Goal: Task Accomplishment & Management: Complete application form

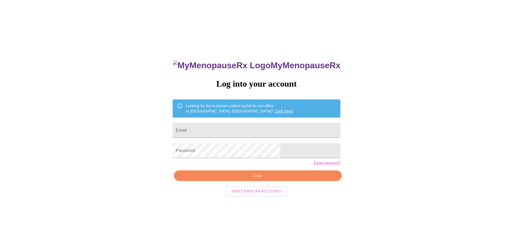
type input "[EMAIL_ADDRESS][DOMAIN_NAME]"
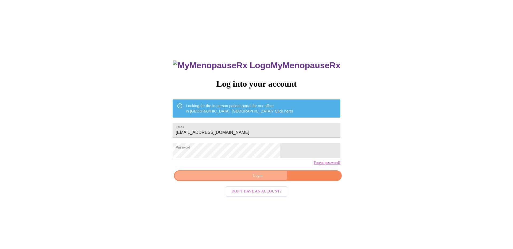
click at [260, 179] on span "Login" at bounding box center [257, 176] width 155 height 7
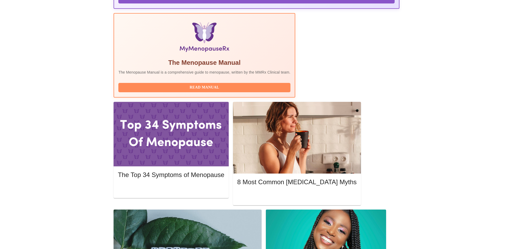
scroll to position [174, 0]
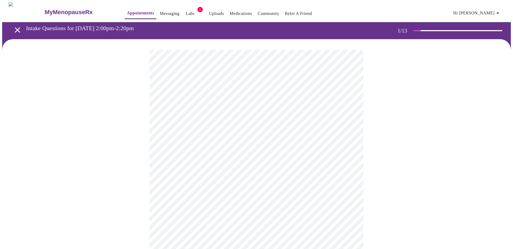
click at [250, 116] on body "MyMenopauseRx Appointments Messaging Labs 1 Uploads Medications Community Refer…" at bounding box center [256, 246] width 508 height 488
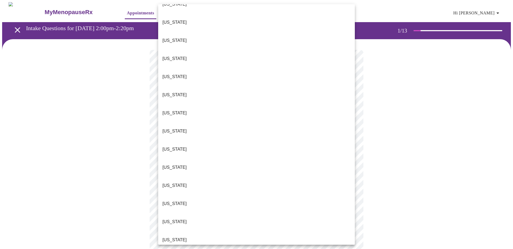
scroll to position [83, 0]
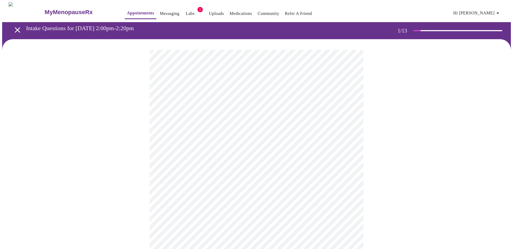
click at [227, 156] on body "MyMenopauseRx Appointments Messaging Labs 1 Uploads Medications Community Refer…" at bounding box center [256, 244] width 508 height 485
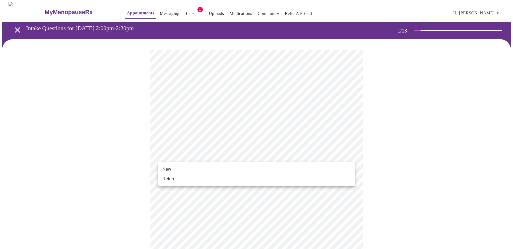
click at [215, 178] on li "Return" at bounding box center [256, 179] width 196 height 10
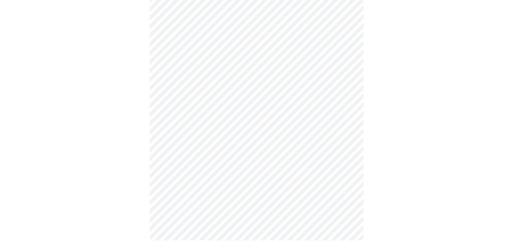
scroll to position [0, 0]
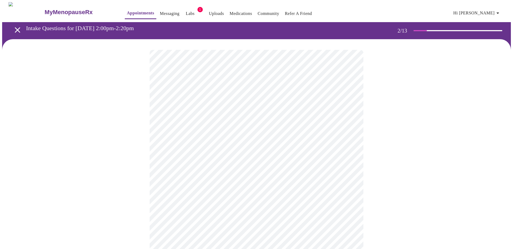
click at [306, 108] on body "MyMenopauseRx Appointments Messaging Labs 1 Uploads Medications Community Refer…" at bounding box center [256, 162] width 508 height 321
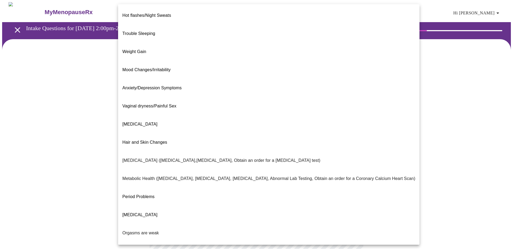
scroll to position [27, 0]
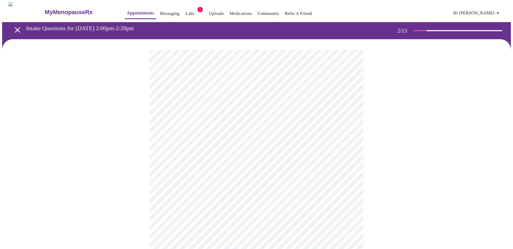
click at [243, 165] on body "MyMenopauseRx Appointments Messaging Labs 1 Uploads Medications Community Refer…" at bounding box center [256, 161] width 508 height 318
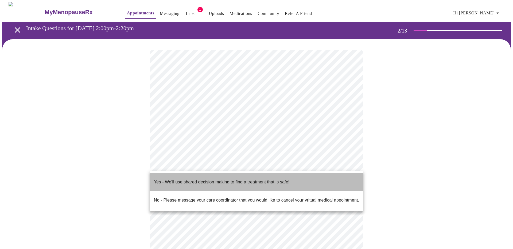
click at [233, 181] on span "Yes - We'll use shared decision making to find a treatment that is safe!" at bounding box center [221, 182] width 135 height 15
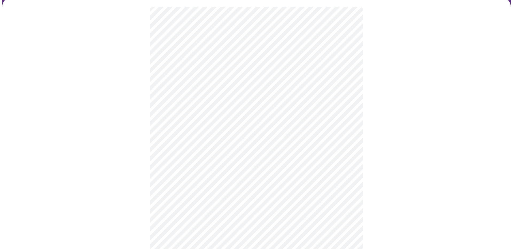
scroll to position [0, 0]
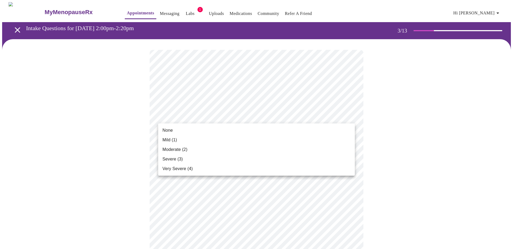
click at [207, 126] on li "None" at bounding box center [256, 131] width 196 height 10
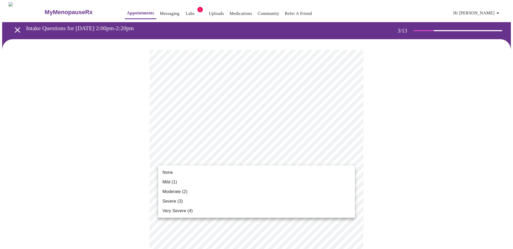
click at [205, 171] on li "None" at bounding box center [256, 173] width 196 height 10
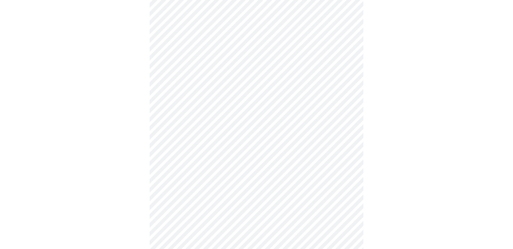
scroll to position [68, 0]
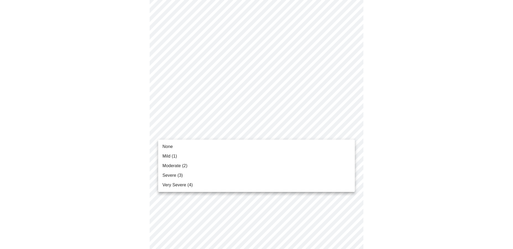
click at [201, 172] on li "Severe (3)" at bounding box center [256, 176] width 196 height 10
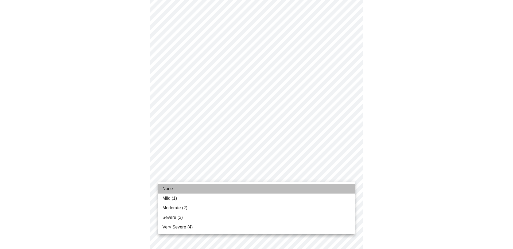
click at [199, 187] on li "None" at bounding box center [256, 189] width 196 height 10
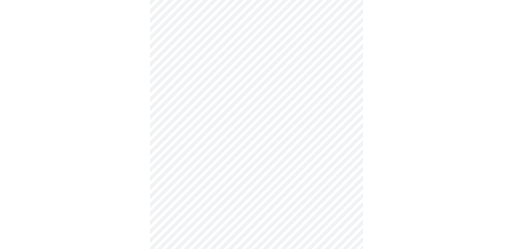
scroll to position [94, 0]
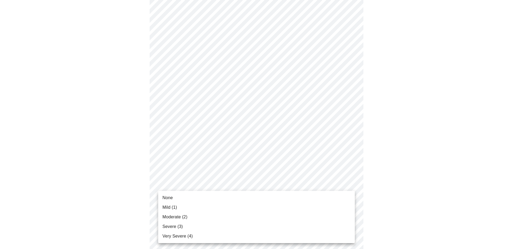
click at [199, 187] on body "MyMenopauseRx Appointments Messaging Labs 1 Uploads Medications Community Refer…" at bounding box center [256, 248] width 508 height 680
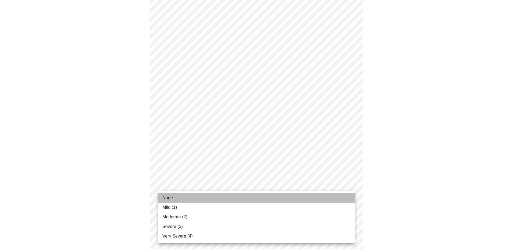
click at [192, 199] on li "None" at bounding box center [256, 198] width 196 height 10
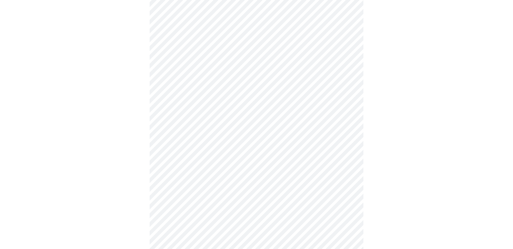
scroll to position [137, 0]
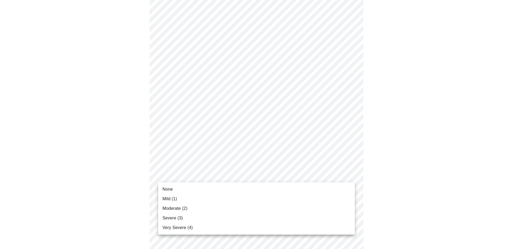
click at [199, 176] on body "MyMenopauseRx Appointments Messaging Labs 1 Uploads Medications Community Refer…" at bounding box center [256, 201] width 508 height 673
click at [194, 192] on li "None" at bounding box center [256, 190] width 196 height 10
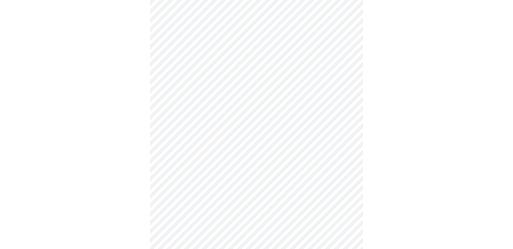
scroll to position [174, 0]
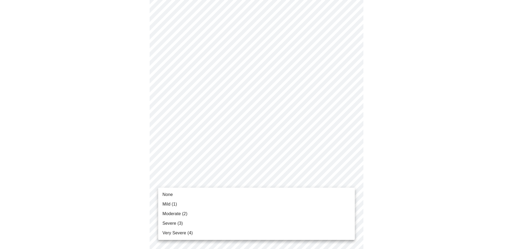
click at [195, 183] on body "MyMenopauseRx Appointments Messaging Labs 1 Uploads Medications Community Refer…" at bounding box center [256, 160] width 508 height 665
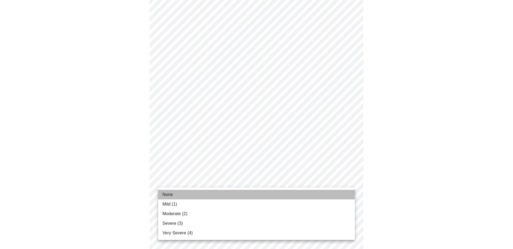
click at [188, 196] on li "None" at bounding box center [256, 195] width 196 height 10
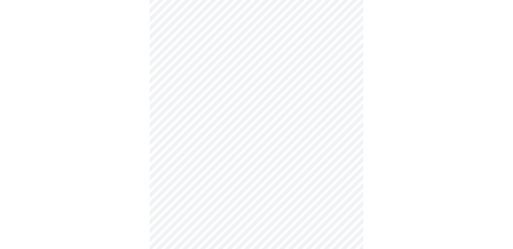
scroll to position [218, 0]
click at [194, 179] on body "MyMenopauseRx Appointments Messaging Labs 1 Uploads Medications Community Refer…" at bounding box center [256, 113] width 508 height 658
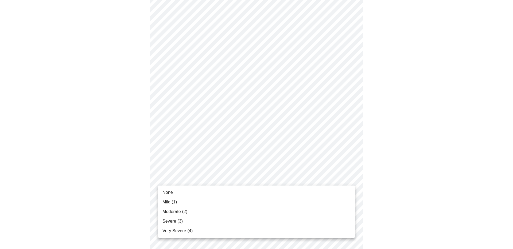
click at [182, 213] on span "Moderate (2)" at bounding box center [174, 212] width 25 height 6
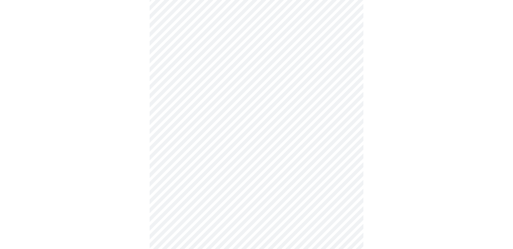
scroll to position [248, 0]
click at [187, 196] on body "MyMenopauseRx Appointments Messaging Labs 1 Uploads Medications Community Refer…" at bounding box center [256, 79] width 508 height 650
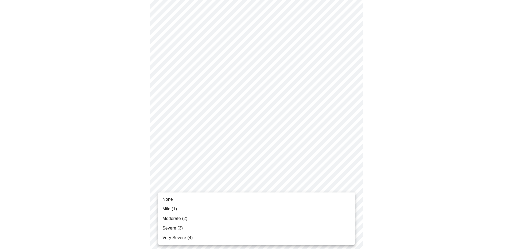
click at [186, 200] on li "None" at bounding box center [256, 200] width 196 height 10
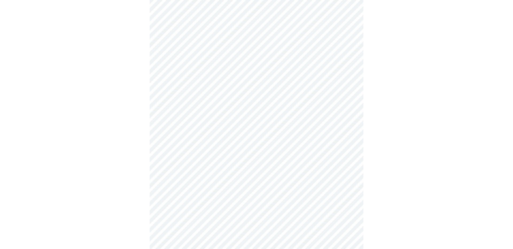
scroll to position [288, 0]
click at [188, 191] on body "MyMenopauseRx Appointments Messaging Labs 1 Uploads Medications Community Refer…" at bounding box center [256, 35] width 508 height 643
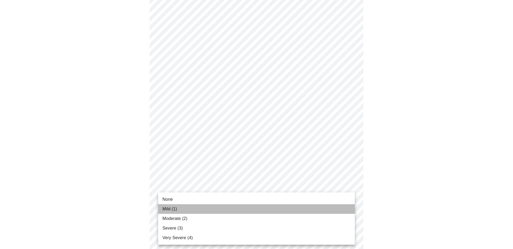
click at [184, 206] on li "Mild (1)" at bounding box center [256, 209] width 196 height 10
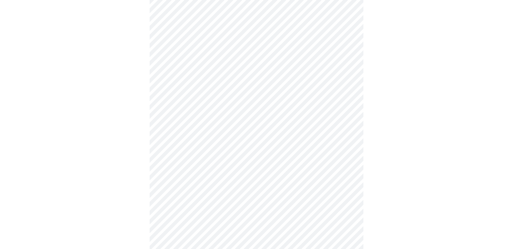
click at [184, 196] on body "MyMenopauseRx Appointments Messaging Labs 1 Uploads Medications Community Refer…" at bounding box center [256, 31] width 508 height 635
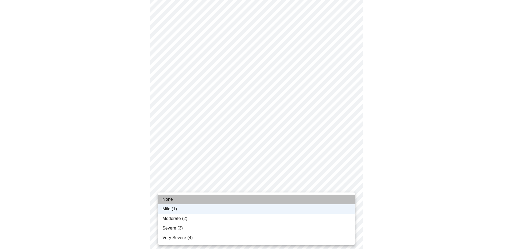
click at [184, 201] on li "None" at bounding box center [256, 200] width 196 height 10
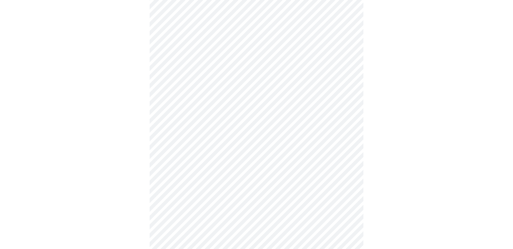
scroll to position [362, 0]
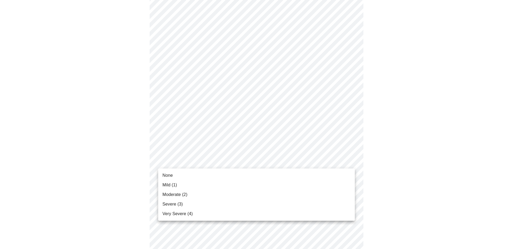
click at [195, 176] on li "None" at bounding box center [256, 176] width 196 height 10
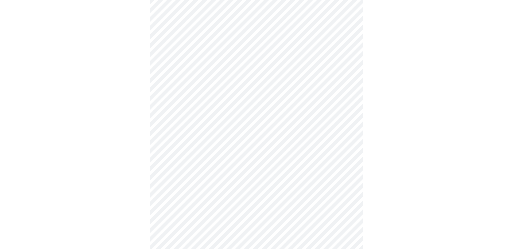
scroll to position [183, 0]
click at [198, 143] on body "MyMenopauseRx Appointments Messaging Labs 1 Uploads Medications Community Refer…" at bounding box center [256, 82] width 508 height 527
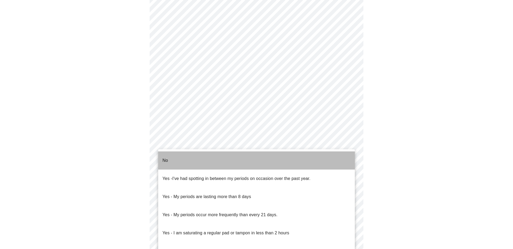
click at [194, 153] on li "No" at bounding box center [256, 161] width 196 height 18
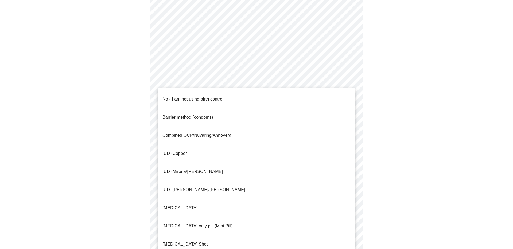
click at [192, 179] on body "MyMenopauseRx Appointments Messaging Labs 1 Uploads Medications Community Refer…" at bounding box center [256, 81] width 508 height 524
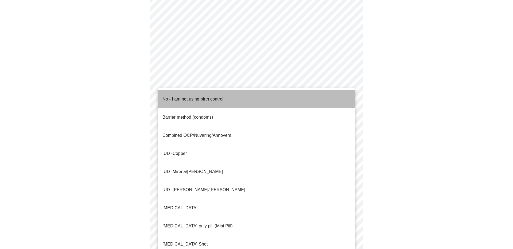
click at [199, 96] on p "No - I am not using birth control." at bounding box center [193, 99] width 62 height 6
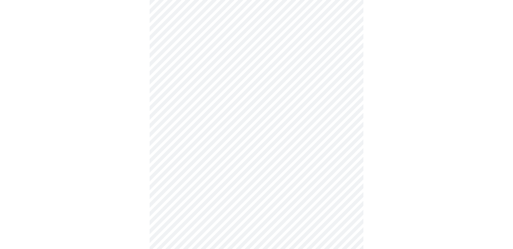
scroll to position [247, 0]
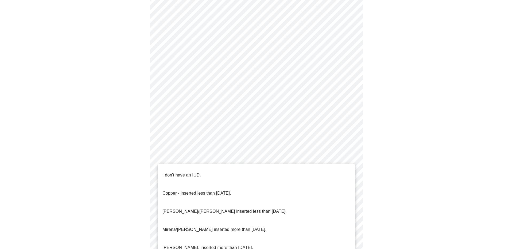
click at [195, 159] on body "MyMenopauseRx Appointments Messaging Labs 1 Uploads Medications Community Refer…" at bounding box center [256, 15] width 508 height 521
click at [191, 172] on p "I don't have an IUD." at bounding box center [181, 175] width 38 height 6
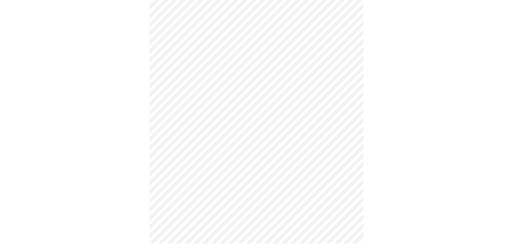
scroll to position [268, 0]
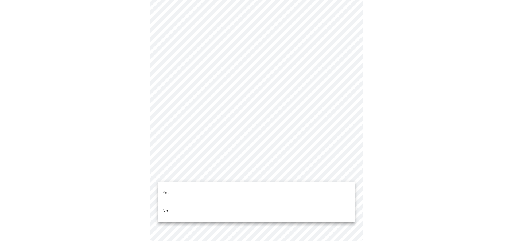
click at [180, 191] on li "Yes" at bounding box center [256, 193] width 196 height 18
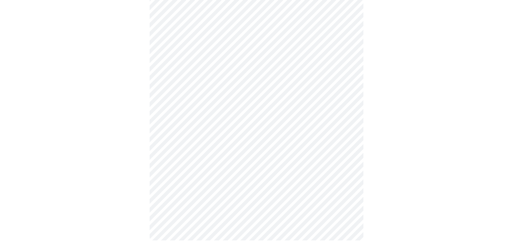
scroll to position [0, 0]
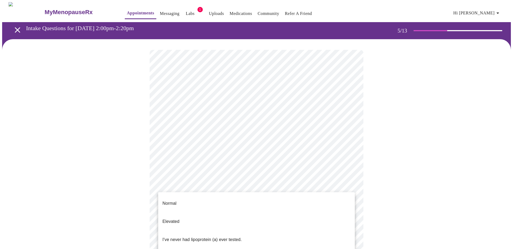
click at [225, 187] on body "MyMenopauseRx Appointments Messaging Labs 1 Uploads Medications Community Refer…" at bounding box center [256, 199] width 508 height 395
click at [205, 237] on p "I've never had lipoprotein (a) ever tested." at bounding box center [201, 240] width 79 height 6
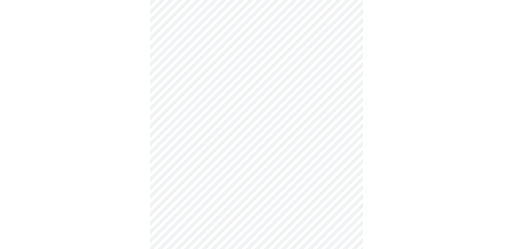
scroll to position [1451, 0]
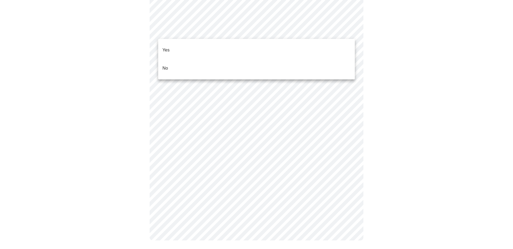
click at [195, 59] on li "No" at bounding box center [256, 68] width 196 height 18
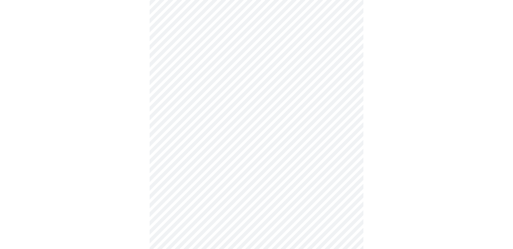
scroll to position [122, 0]
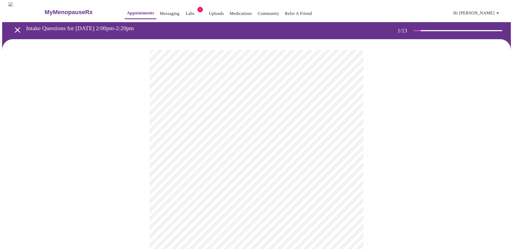
click at [127, 11] on link "Appointments" at bounding box center [140, 12] width 27 height 7
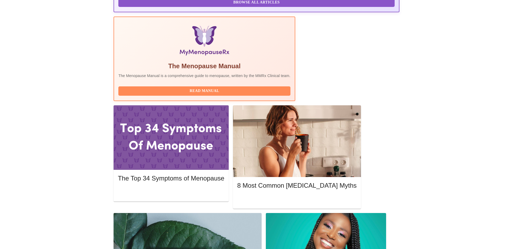
scroll to position [116, 0]
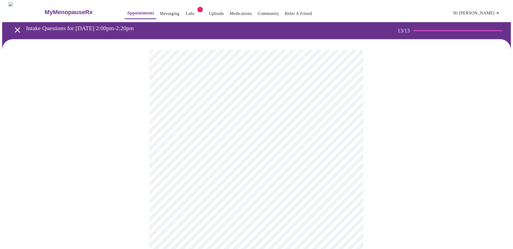
scroll to position [222, 0]
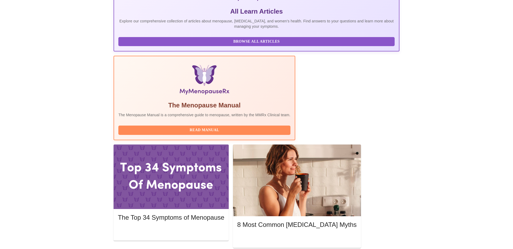
scroll to position [131, 0]
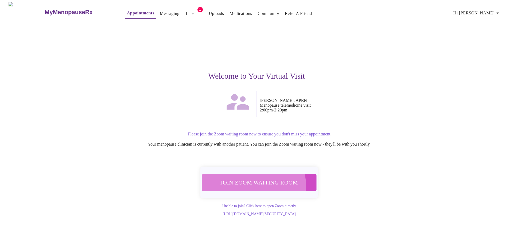
click at [241, 182] on span "Join Zoom Waiting Room" at bounding box center [259, 183] width 104 height 10
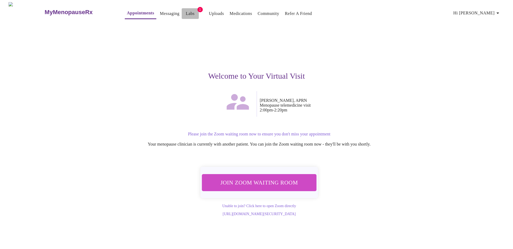
click at [186, 12] on link "Labs" at bounding box center [190, 13] width 9 height 7
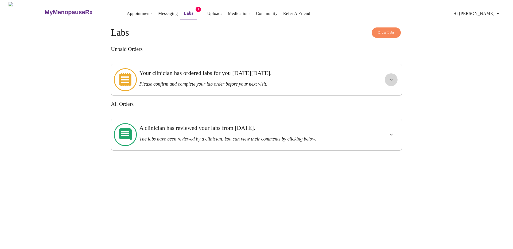
click at [388, 77] on icon "show more" at bounding box center [391, 80] width 6 height 6
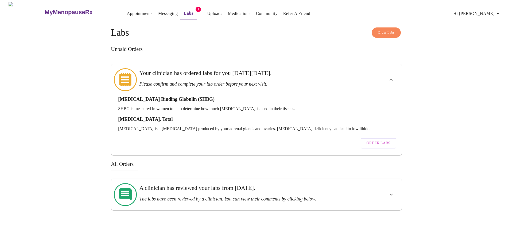
click at [388, 77] on icon "show more" at bounding box center [391, 80] width 6 height 6
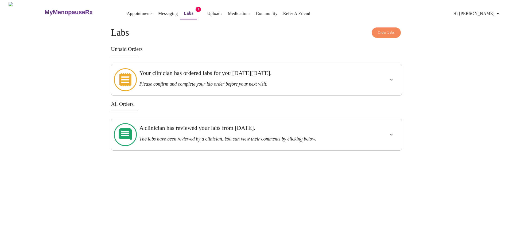
click at [230, 13] on link "Medications" at bounding box center [239, 13] width 22 height 7
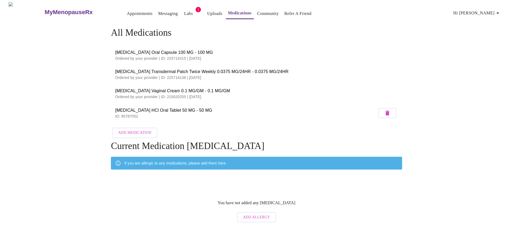
click at [209, 94] on p "Ordered by your provider | ID: 215020255 | 04/27/2025" at bounding box center [256, 96] width 282 height 5
click at [182, 12] on span "Labs" at bounding box center [188, 13] width 13 height 7
click at [184, 12] on link "Labs" at bounding box center [188, 13] width 9 height 7
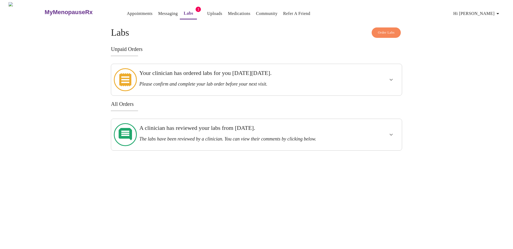
click at [392, 78] on icon "show more" at bounding box center [391, 80] width 6 height 6
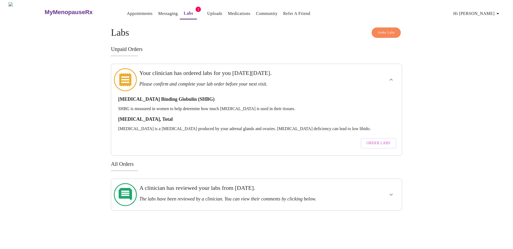
click at [160, 13] on link "Messaging" at bounding box center [167, 13] width 19 height 7
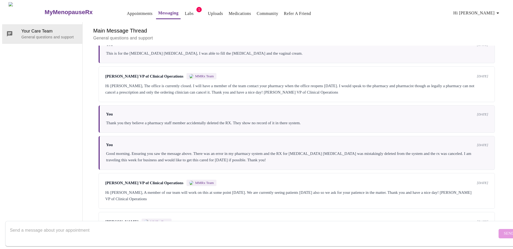
scroll to position [374, 0]
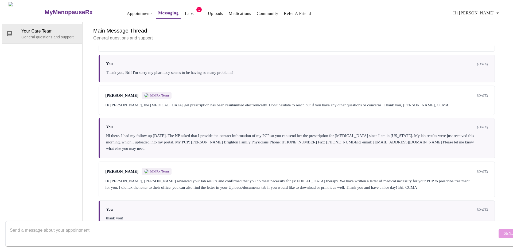
click at [80, 225] on textarea "Send a message about your appointment" at bounding box center [253, 233] width 487 height 17
type textarea "Attempting to sign up through RXfor.me for testosterone and it's asking me to u…"
click at [503, 231] on span "Send" at bounding box center [508, 234] width 10 height 7
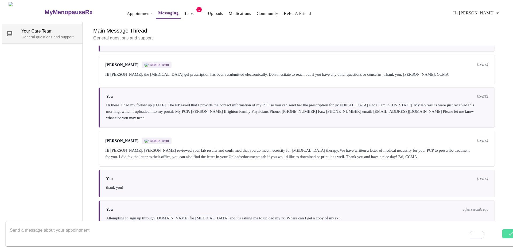
scroll to position [406, 0]
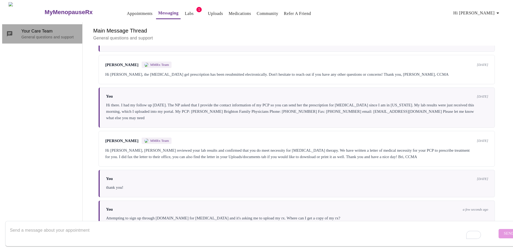
click at [35, 28] on span "Your Care Team" at bounding box center [49, 31] width 57 height 6
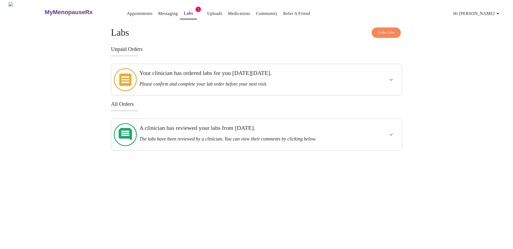
click at [231, 136] on h3 "The labs have been reviewed by a clinician. You can view their comments by clic…" at bounding box center [242, 139] width 206 height 6
click at [388, 132] on icon "show more" at bounding box center [391, 135] width 6 height 6
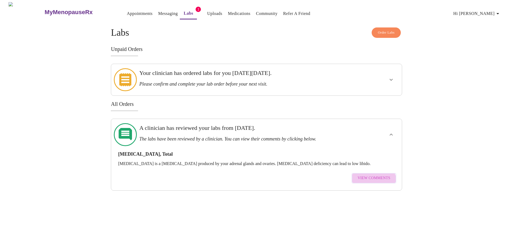
click at [372, 173] on button "View Comments" at bounding box center [373, 178] width 44 height 10
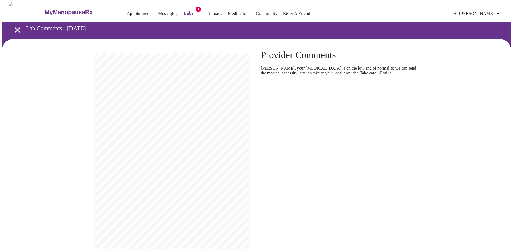
click at [17, 28] on icon "open drawer" at bounding box center [17, 29] width 9 height 9
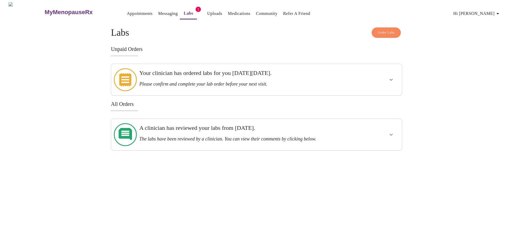
click at [228, 10] on link "Medications" at bounding box center [239, 13] width 22 height 7
